Goal: Task Accomplishment & Management: Manage account settings

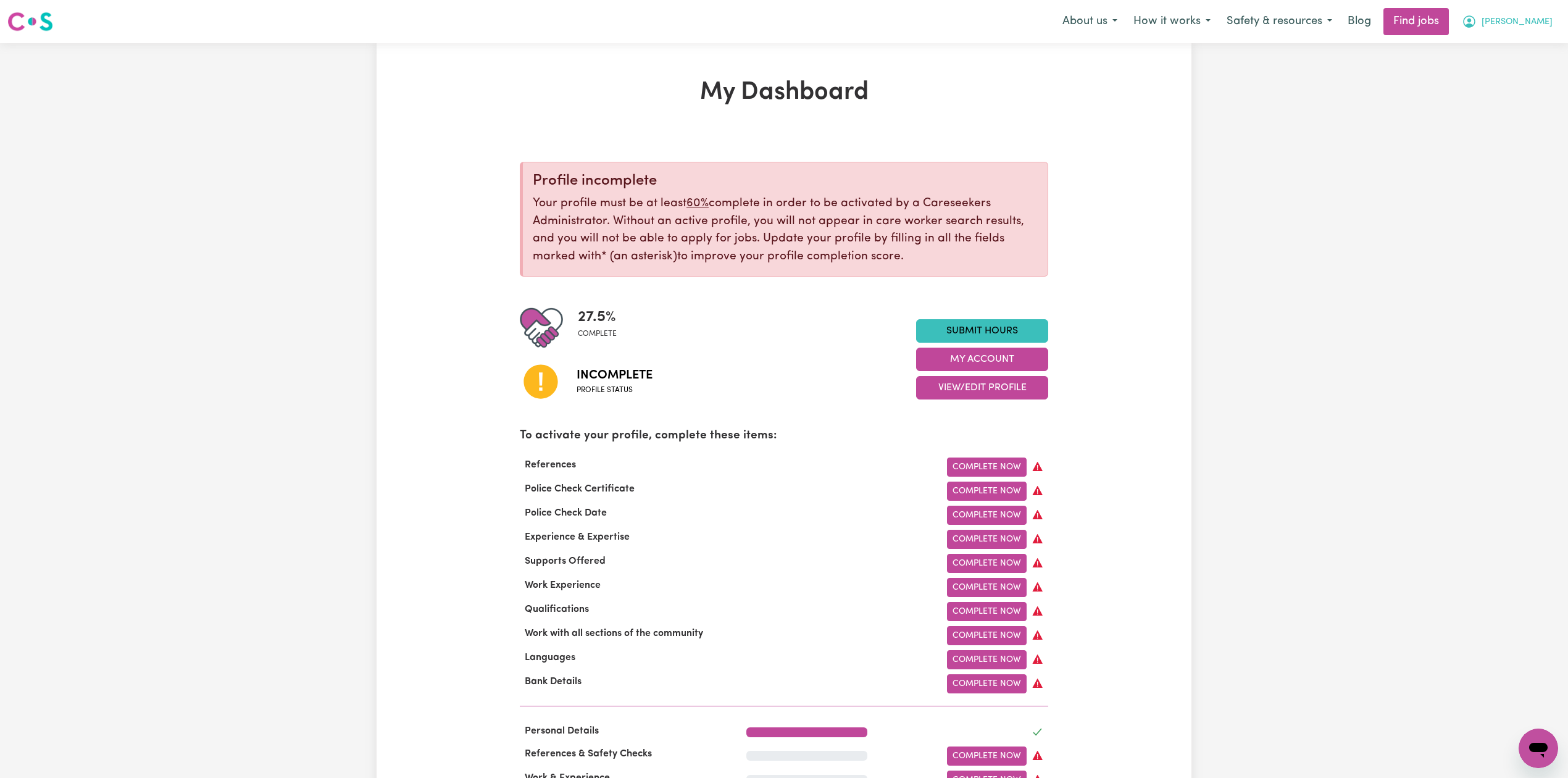
click at [1529, 19] on span "[PERSON_NAME]" at bounding box center [1517, 22] width 71 height 14
click at [1512, 93] on link "Logout" at bounding box center [1511, 95] width 98 height 23
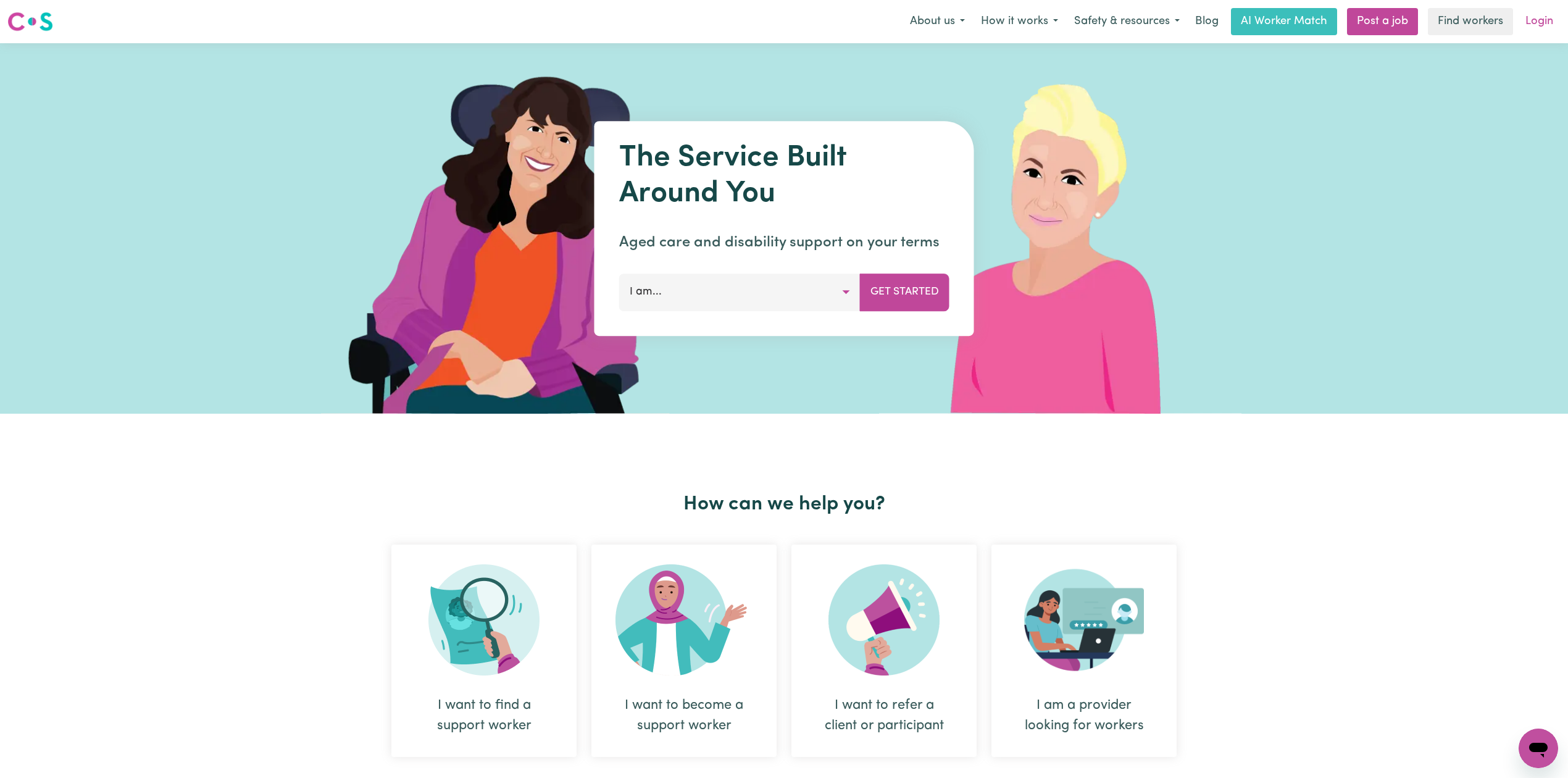
click at [1527, 15] on link "Login" at bounding box center [1539, 21] width 43 height 27
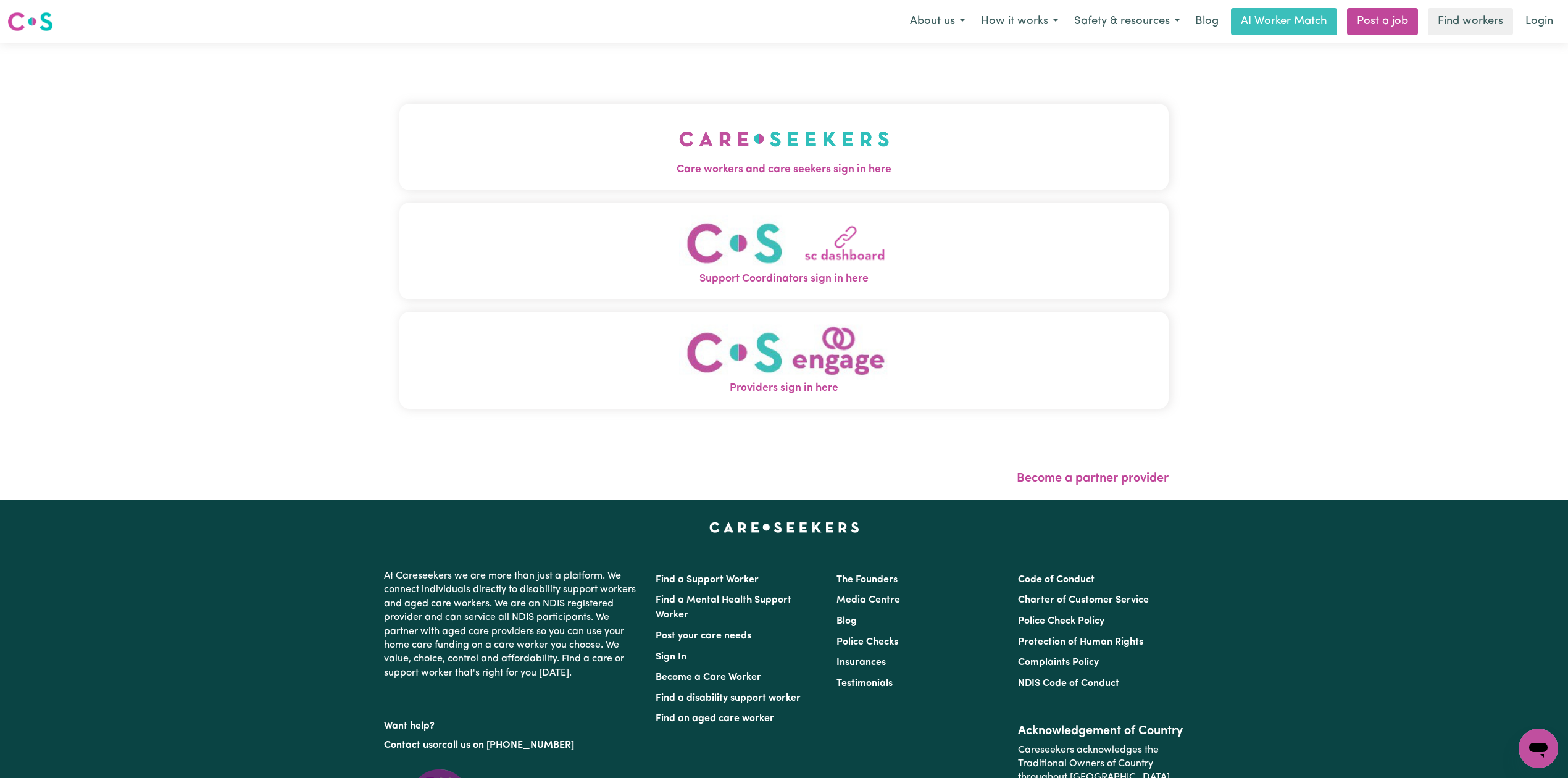
click at [613, 121] on button "Care workers and care seekers sign in here" at bounding box center [784, 146] width 769 height 86
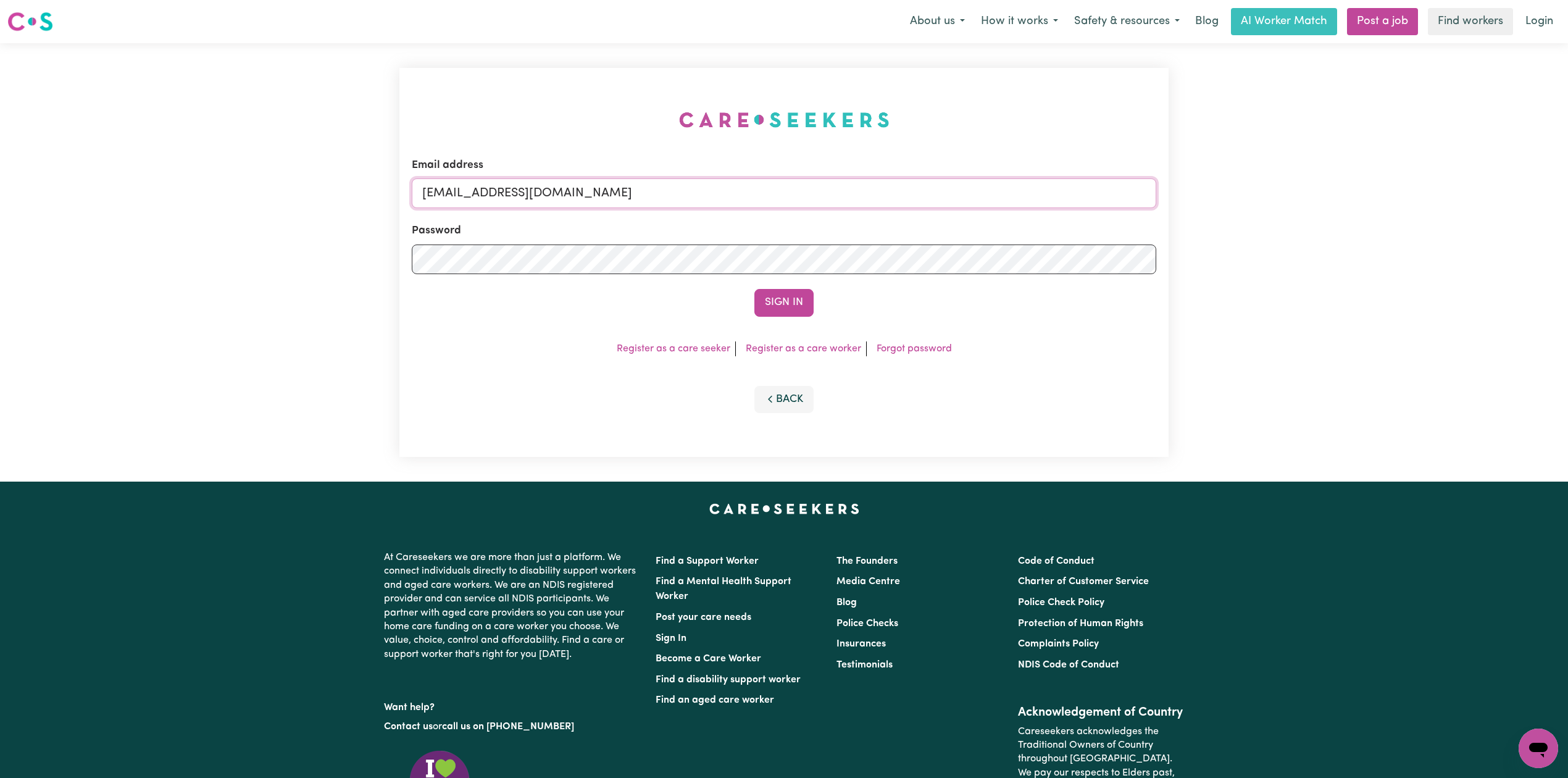
click at [531, 195] on input "[EMAIL_ADDRESS][DOMAIN_NAME]" at bounding box center [784, 193] width 745 height 30
drag, startPoint x: 486, startPoint y: 194, endPoint x: 799, endPoint y: 205, distance: 313.2
click at [799, 205] on input "[EMAIL_ADDRESS][DOMAIN_NAME]" at bounding box center [784, 193] width 745 height 30
type input "[EMAIL_ADDRESS][DOMAIN_NAME]"
click at [774, 282] on form "Email address [EMAIL_ADDRESS][DOMAIN_NAME] Password Sign In" at bounding box center [784, 237] width 745 height 160
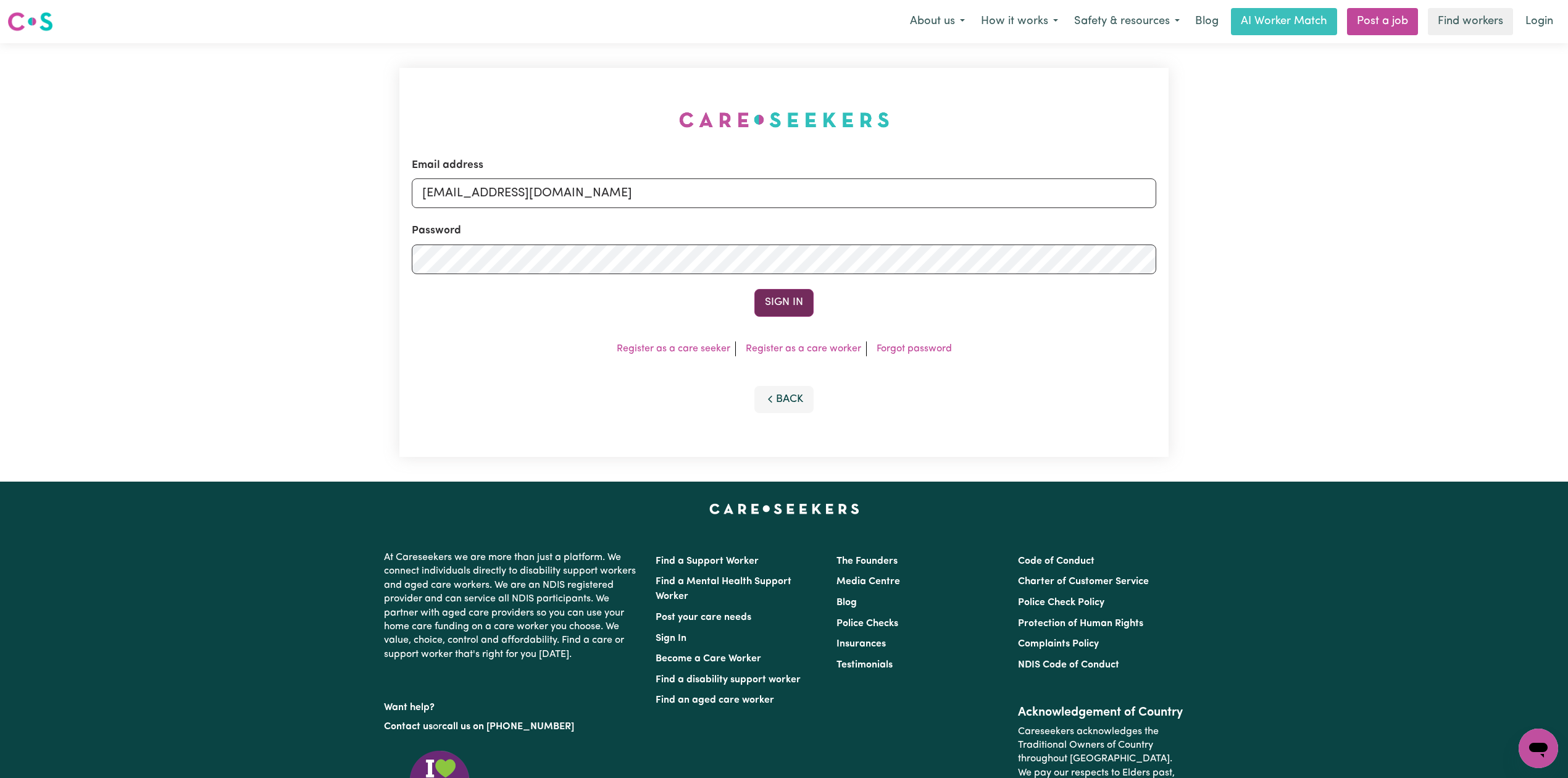
click at [779, 297] on button "Sign In" at bounding box center [784, 303] width 59 height 27
